Goal: Information Seeking & Learning: Get advice/opinions

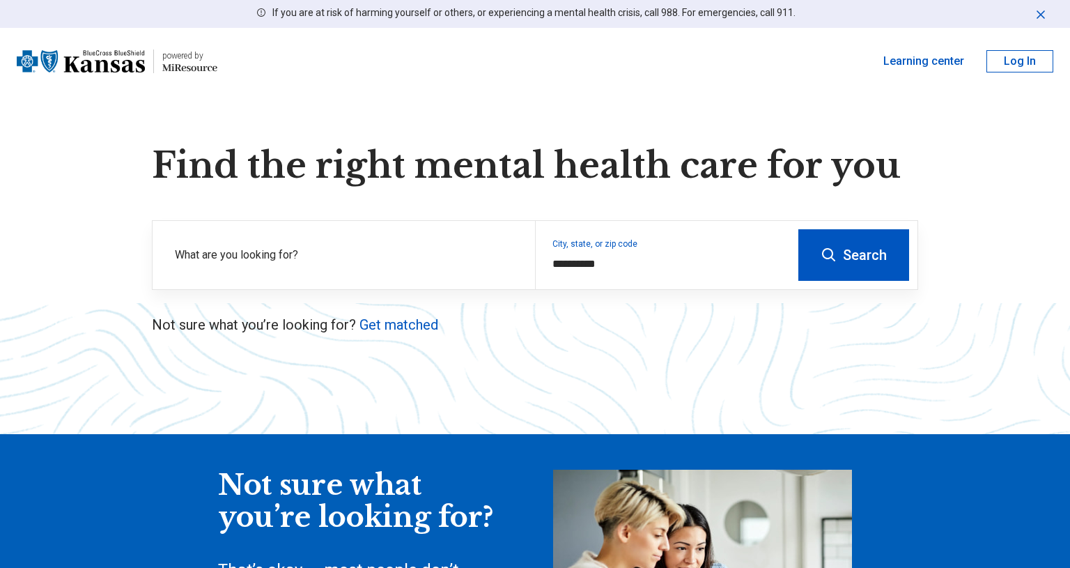
type input "**********"
click at [855, 254] on button "Search" at bounding box center [854, 255] width 111 height 52
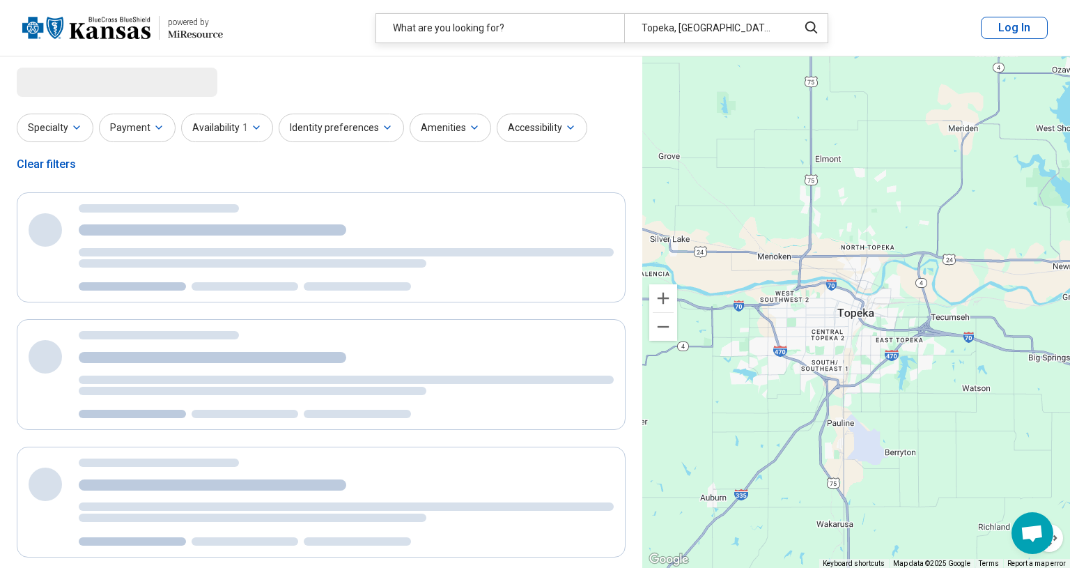
select select "***"
